Goal: Task Accomplishment & Management: Use online tool/utility

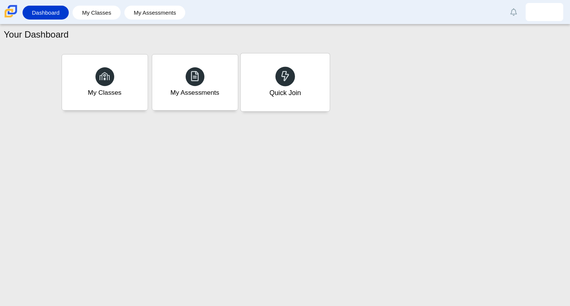
click at [272, 73] on div "Quick Join" at bounding box center [285, 82] width 89 height 58
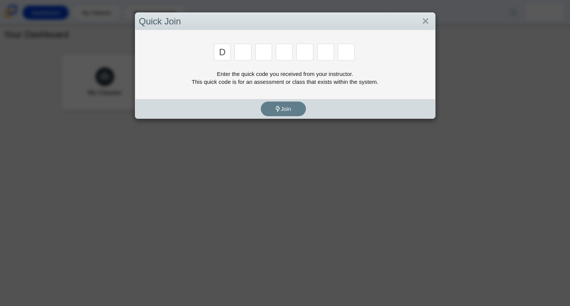
type input "d"
type input "a"
type input "w"
type input "n"
type input "a"
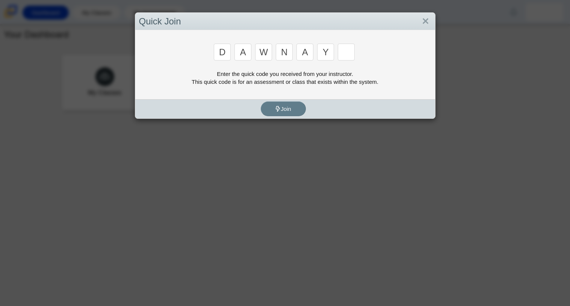
type input "y"
type input "3"
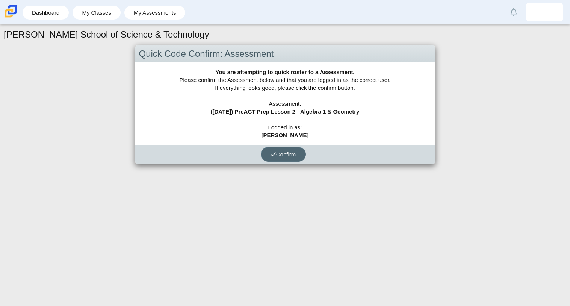
click at [292, 156] on span "Confirm" at bounding box center [284, 154] width 26 height 6
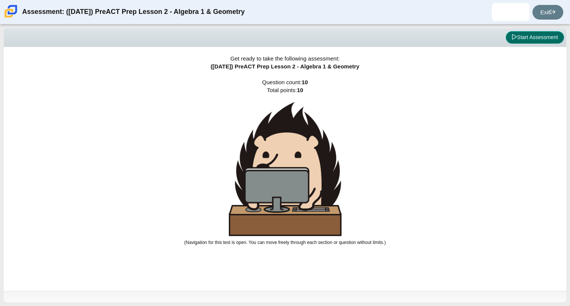
click at [550, 33] on button "Start Assessment" at bounding box center [535, 37] width 58 height 13
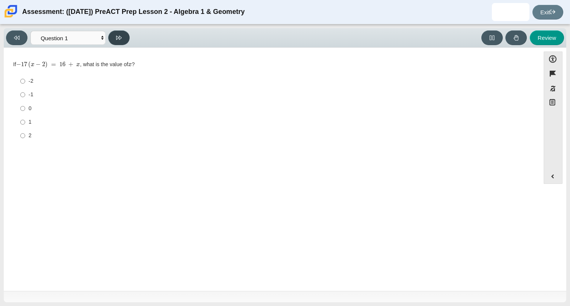
click at [116, 32] on button at bounding box center [118, 37] width 21 height 15
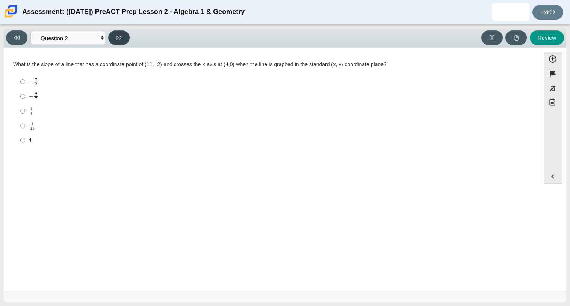
click at [116, 32] on button at bounding box center [118, 37] width 21 height 15
select select "210571de-36a6-4d8e-a361-ceff8ef801dc"
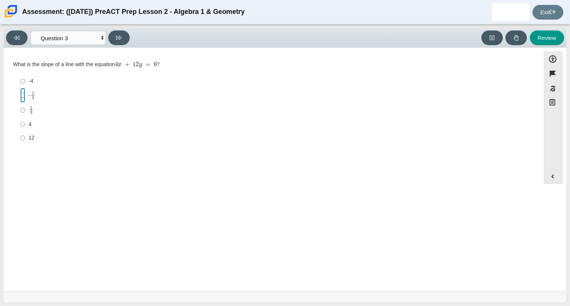
click at [23, 95] on input "- 1 3 -1 third" at bounding box center [22, 95] width 5 height 15
radio input "true"
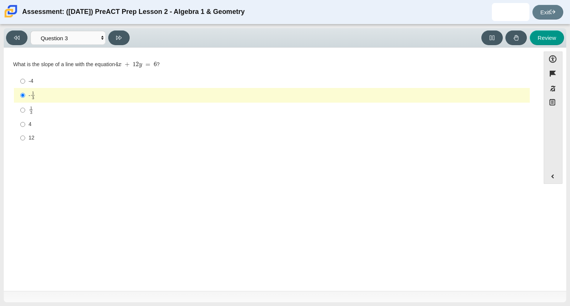
click at [104, 163] on div "Question What is the slope of a line with the equation 4 x + 12 y = 6 ? Respons…" at bounding box center [272, 170] width 529 height 235
click at [85, 94] on div "- 1 3" at bounding box center [278, 95] width 499 height 9
click at [25, 94] on input "- 1 3 -1 third" at bounding box center [22, 95] width 5 height 15
click at [85, 94] on div "- 1 3" at bounding box center [278, 95] width 499 height 9
click at [25, 94] on input "- 1 3 -1 third" at bounding box center [22, 95] width 5 height 15
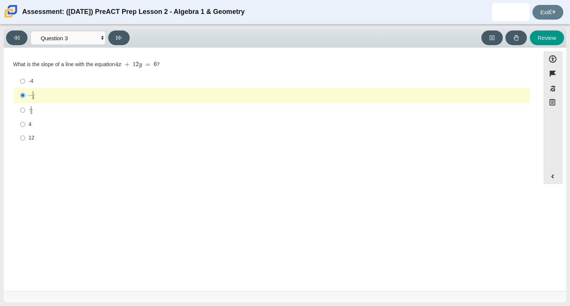
click at [85, 94] on div "- 1 3" at bounding box center [278, 95] width 499 height 9
click at [25, 94] on input "- 1 3 -1 third" at bounding box center [22, 95] width 5 height 15
click at [85, 94] on div "- 1 3" at bounding box center [278, 95] width 499 height 9
click at [25, 94] on input "- 1 3 -1 third" at bounding box center [22, 95] width 5 height 15
click at [85, 94] on div "- 1 3" at bounding box center [278, 95] width 499 height 9
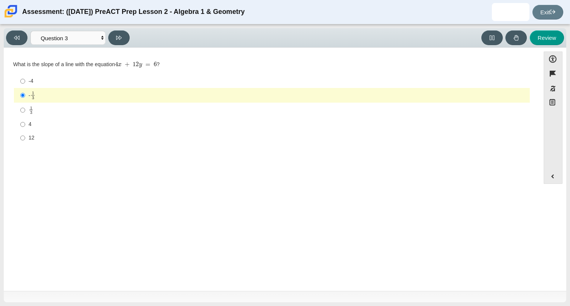
click at [25, 94] on input "- 1 3 -1 third" at bounding box center [22, 95] width 5 height 15
click at [85, 94] on div "- 1 3" at bounding box center [278, 95] width 499 height 9
click at [25, 94] on input "- 1 3 -1 third" at bounding box center [22, 95] width 5 height 15
click at [85, 94] on div "- 1 3" at bounding box center [278, 95] width 499 height 9
click at [25, 94] on input "- 1 3 -1 third" at bounding box center [22, 95] width 5 height 15
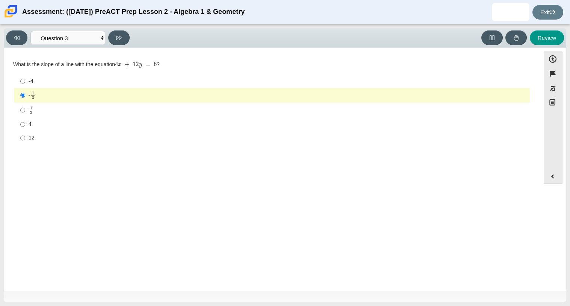
click at [85, 94] on div "- 1 3" at bounding box center [278, 95] width 499 height 9
click at [25, 94] on input "- 1 3 -1 third" at bounding box center [22, 95] width 5 height 15
click at [85, 94] on div "- 1 3" at bounding box center [278, 95] width 499 height 9
click at [25, 94] on input "- 1 3 -1 third" at bounding box center [22, 95] width 5 height 15
click at [114, 42] on button at bounding box center [118, 37] width 21 height 15
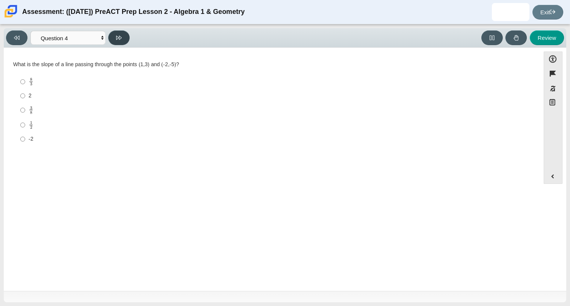
click at [115, 41] on button at bounding box center [118, 37] width 21 height 15
click at [12, 35] on button at bounding box center [16, 37] width 21 height 15
select select "ed62e223-81bd-4cbf-ab48-ab975844bd1f"
click at [29, 93] on div "2" at bounding box center [278, 96] width 499 height 8
click at [25, 93] on input "2 2" at bounding box center [22, 96] width 5 height 14
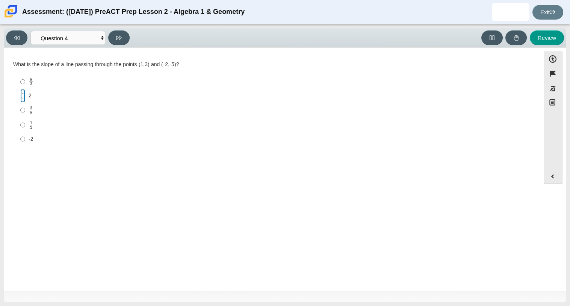
radio input "true"
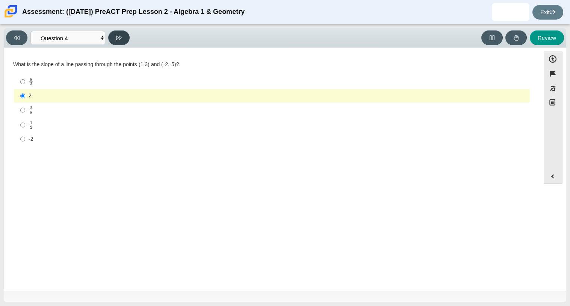
click at [118, 39] on icon at bounding box center [119, 38] width 6 height 6
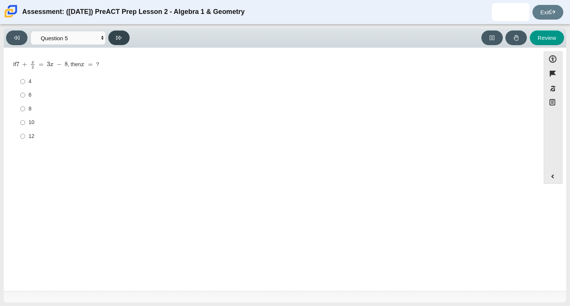
click at [109, 37] on button at bounding box center [118, 37] width 21 height 15
click at [115, 37] on button at bounding box center [118, 37] width 21 height 15
click at [24, 35] on button at bounding box center [16, 37] width 21 height 15
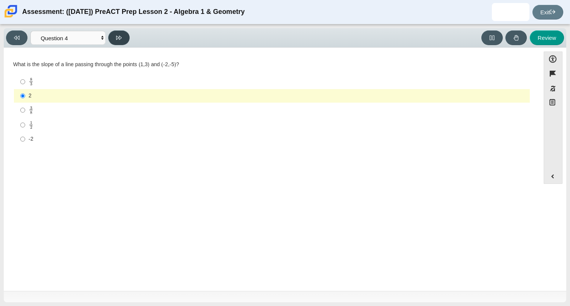
click at [120, 33] on button at bounding box center [118, 37] width 21 height 15
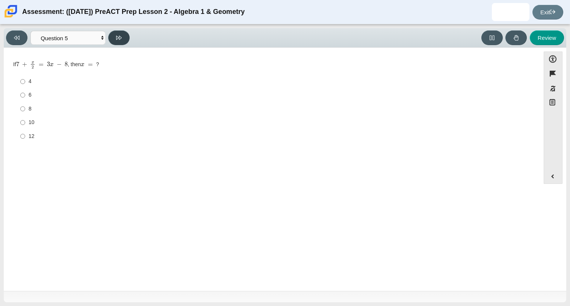
click at [120, 33] on button at bounding box center [118, 37] width 21 height 15
select select "89427bb7-e313-4f00-988f-8b8255897029"
click at [36, 119] on div "15" at bounding box center [278, 122] width 499 height 8
click at [25, 119] on input "15 15" at bounding box center [22, 122] width 5 height 14
radio input "true"
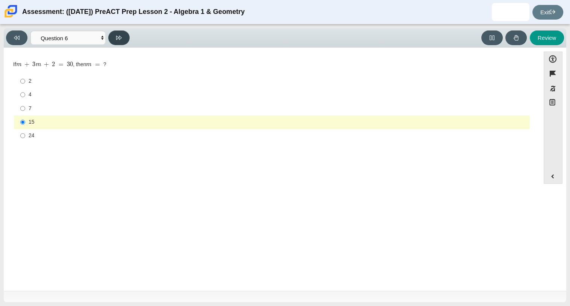
click at [114, 36] on button at bounding box center [118, 37] width 21 height 15
select select "97f4f5fa-a52e-4fed-af51-565bfcdf47cb"
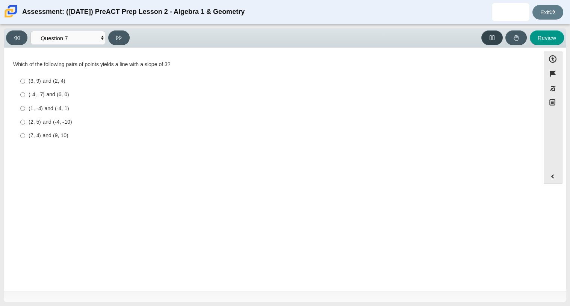
click at [496, 39] on button at bounding box center [492, 37] width 21 height 15
